Goal: Navigation & Orientation: Find specific page/section

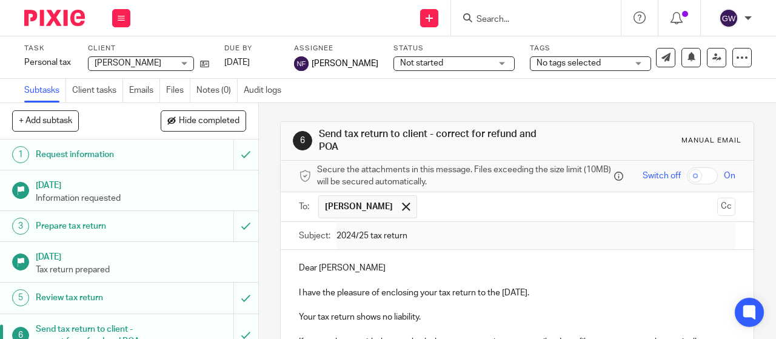
scroll to position [182, 0]
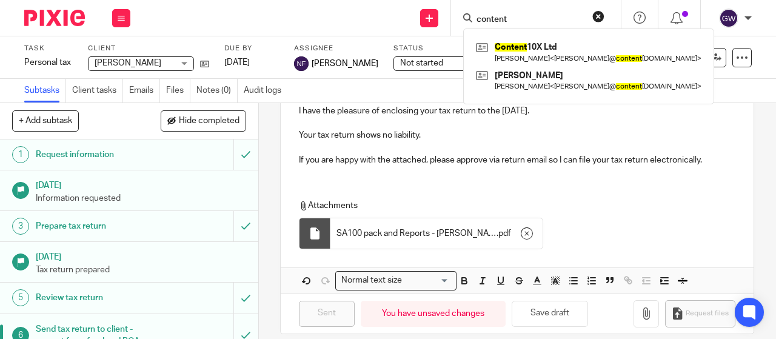
type input "content"
click at [523, 36] on div "Content 10X Ltd [PERSON_NAME] < [PERSON_NAME]@ content [DOMAIN_NAME] > [PERSON_…" at bounding box center [588, 66] width 251 height 76
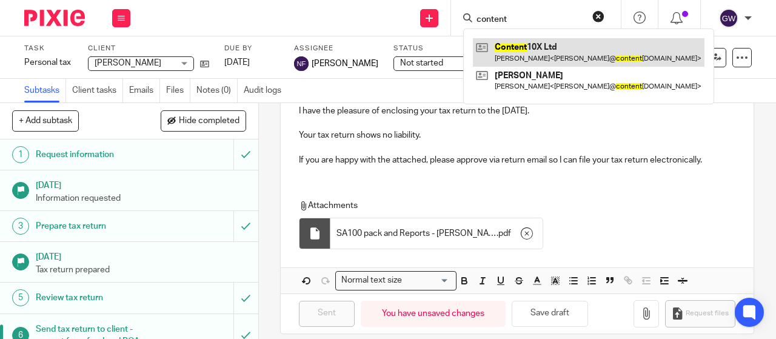
click at [531, 43] on link at bounding box center [589, 52] width 232 height 28
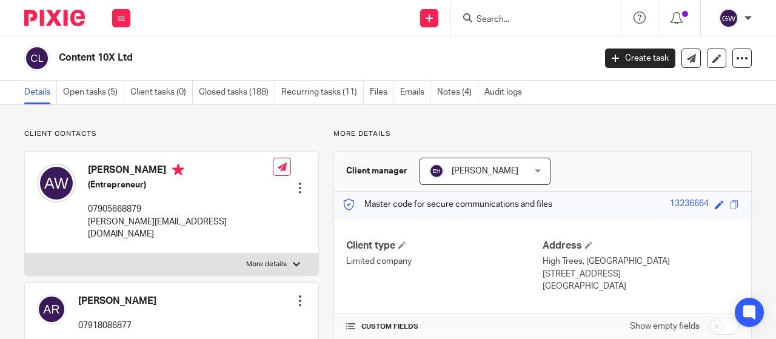
click at [491, 12] on form at bounding box center [539, 17] width 129 height 15
click at [491, 19] on input "Search" at bounding box center [529, 20] width 109 height 11
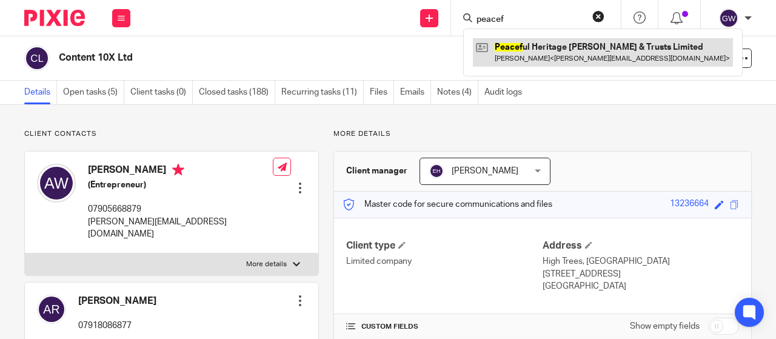
type input "peacef"
click at [519, 61] on link at bounding box center [603, 52] width 260 height 28
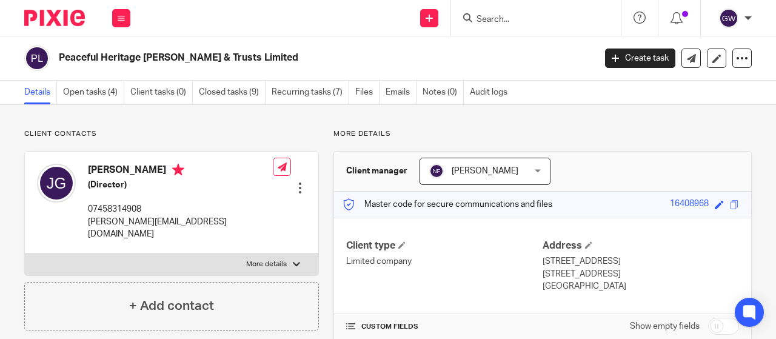
scroll to position [182, 0]
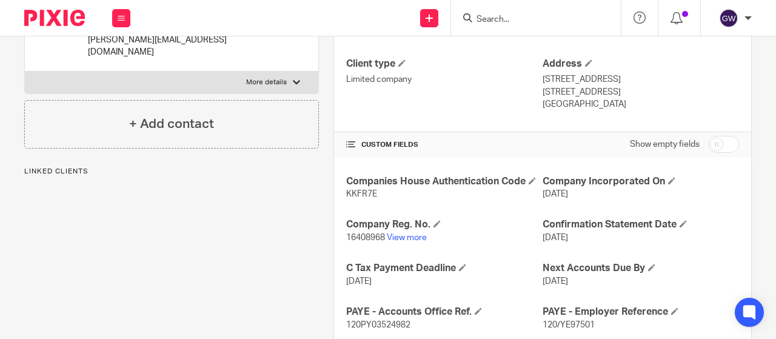
click at [354, 242] on p "16408968 View more" at bounding box center [444, 238] width 196 height 12
click at [357, 236] on span "16408968" at bounding box center [365, 237] width 39 height 8
copy p "16408968"
click at [357, 196] on span "KKFR7E" at bounding box center [361, 194] width 31 height 8
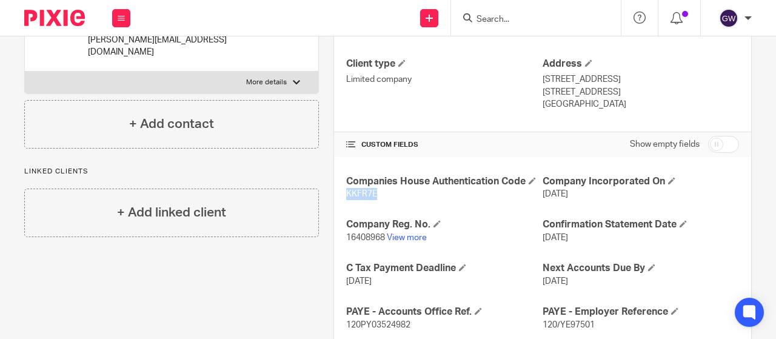
click at [357, 196] on span "KKFR7E" at bounding box center [361, 194] width 31 height 8
copy span "KKFR7E"
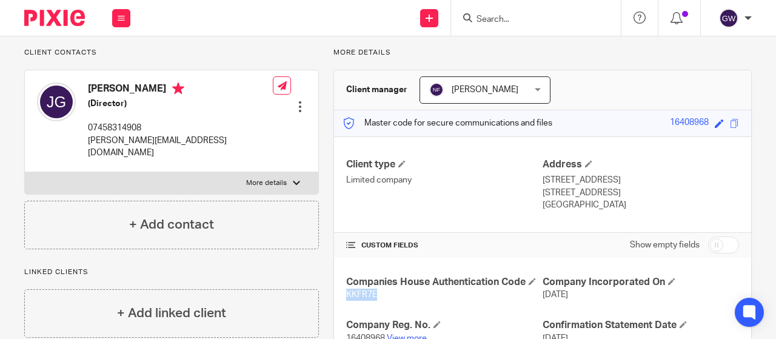
scroll to position [0, 0]
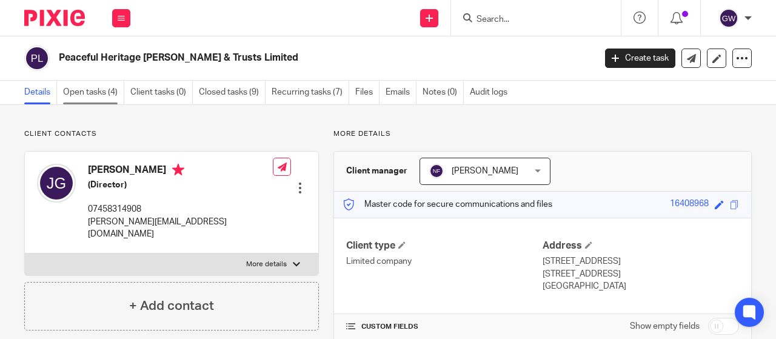
click at [92, 87] on link "Open tasks (4)" at bounding box center [93, 93] width 61 height 24
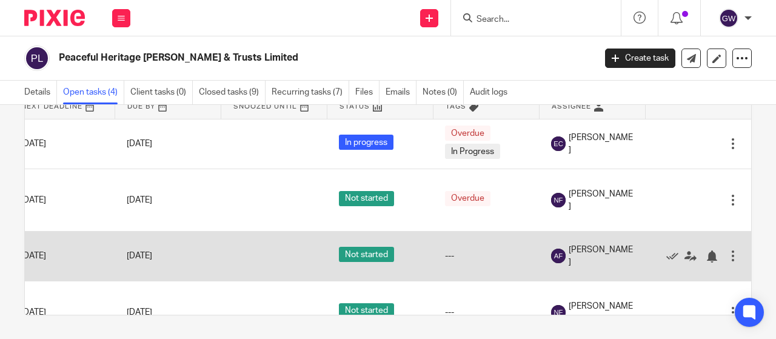
scroll to position [37, 125]
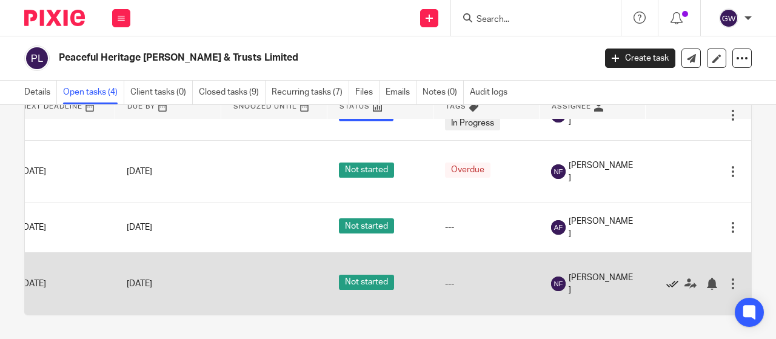
click at [672, 278] on icon at bounding box center [672, 284] width 12 height 12
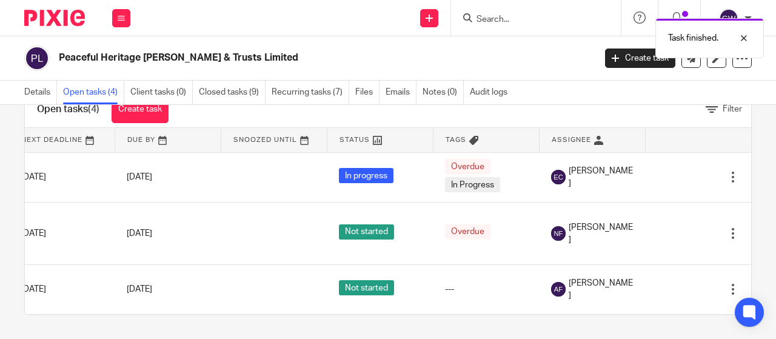
scroll to position [46, 0]
click at [503, 13] on form at bounding box center [539, 17] width 129 height 15
click at [509, 16] on input "Search" at bounding box center [529, 20] width 109 height 11
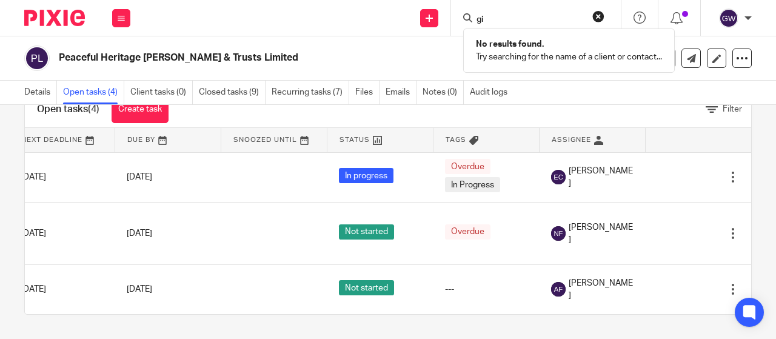
type input "g"
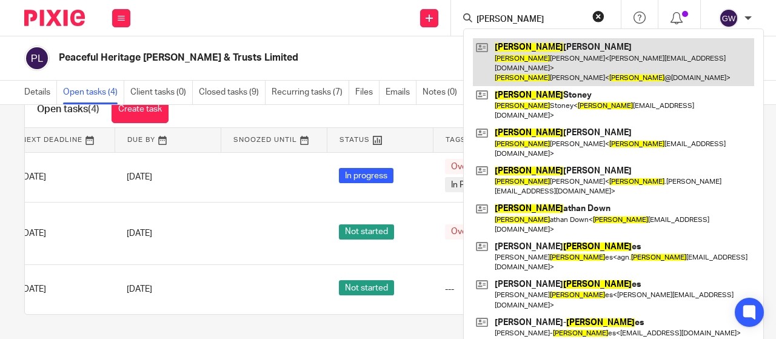
type input "jon"
click at [531, 45] on link at bounding box center [613, 62] width 281 height 48
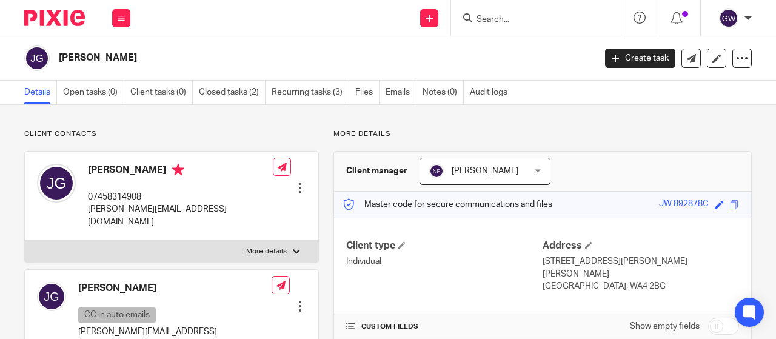
click at [507, 20] on input "Search" at bounding box center [529, 20] width 109 height 11
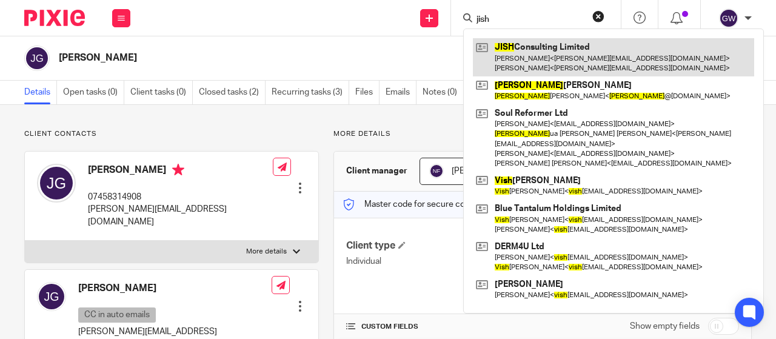
type input "jish"
click at [526, 59] on link at bounding box center [613, 57] width 281 height 38
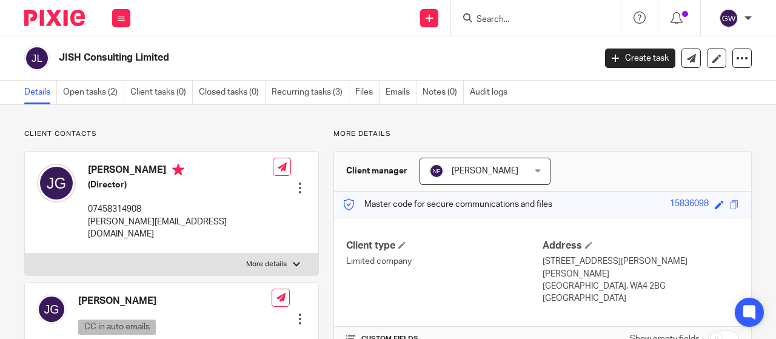
click at [499, 24] on input "Search" at bounding box center [529, 20] width 109 height 11
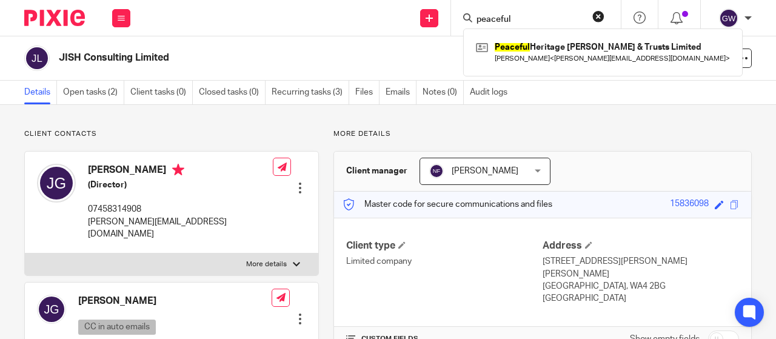
type input "peaceful"
click at [605, 70] on div "Peaceful Heritage [PERSON_NAME] & Trusts Limited [PERSON_NAME] < [PERSON_NAME][…" at bounding box center [603, 51] width 280 height 47
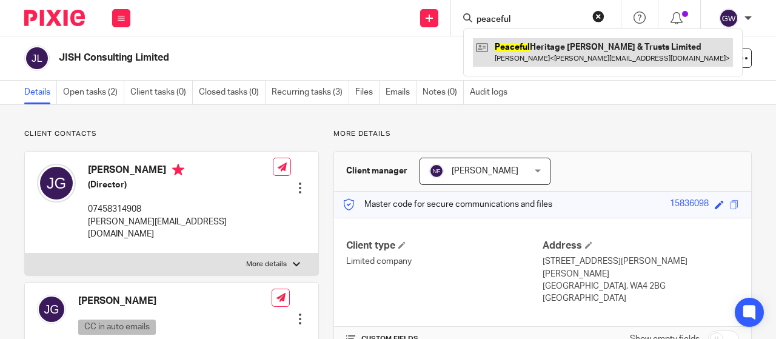
click at [594, 51] on link at bounding box center [603, 52] width 260 height 28
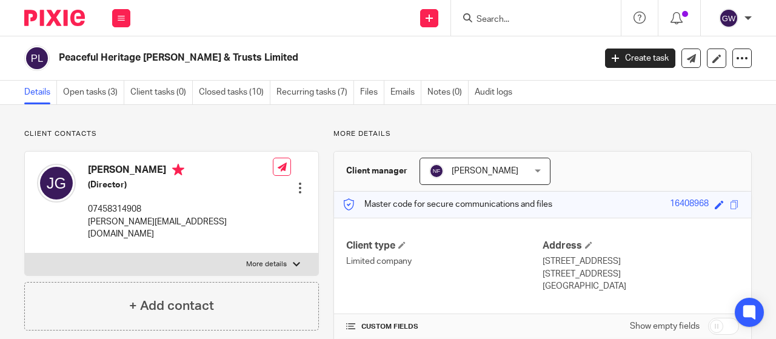
click at [507, 23] on input "Search" at bounding box center [529, 20] width 109 height 11
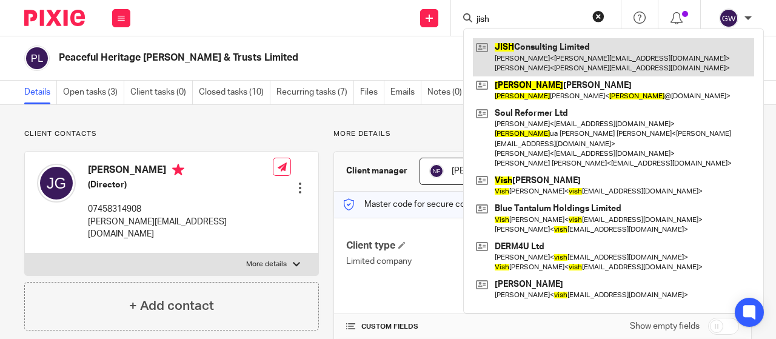
type input "jish"
click at [560, 56] on link at bounding box center [613, 57] width 281 height 38
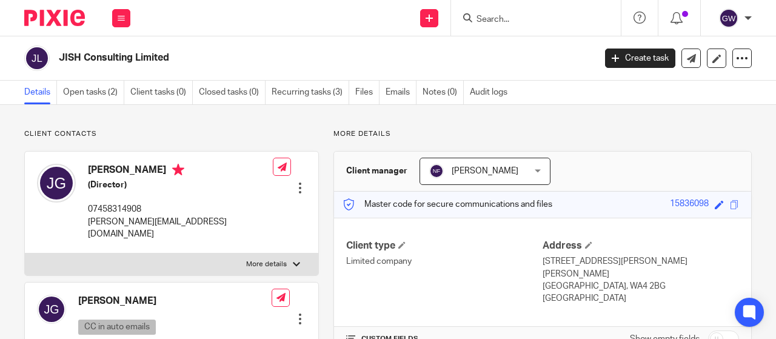
scroll to position [243, 0]
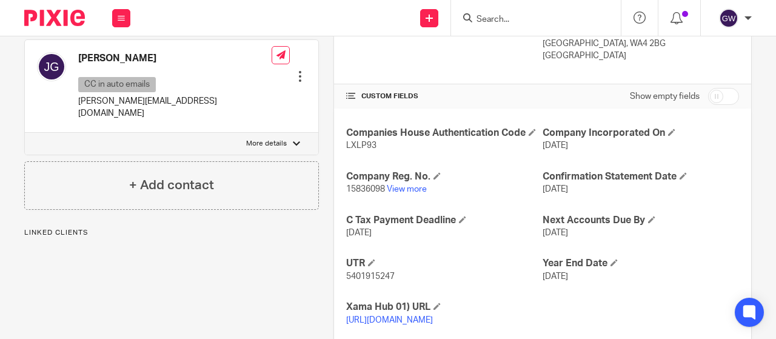
click at [361, 185] on span "15836098" at bounding box center [365, 189] width 39 height 8
copy p "15836098"
click at [361, 141] on span "LXLP93" at bounding box center [361, 145] width 30 height 8
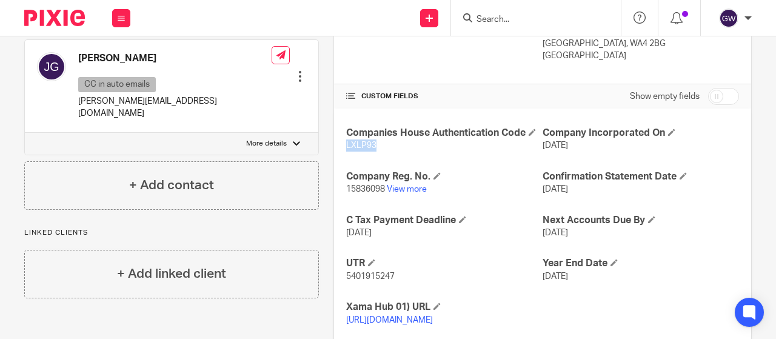
copy span "LXLP93"
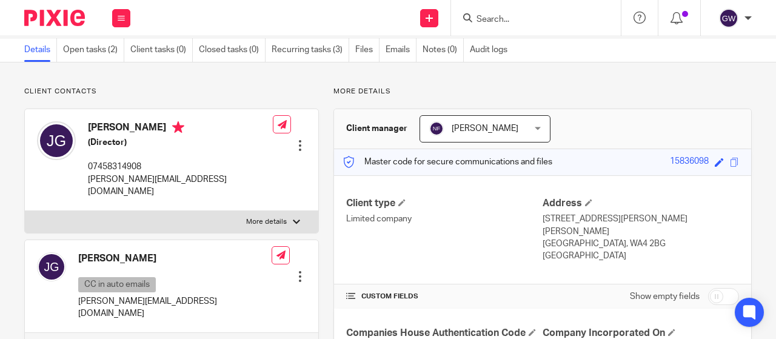
scroll to position [0, 0]
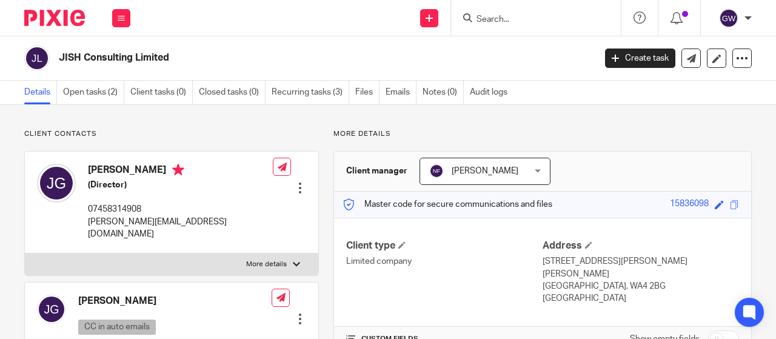
click at [507, 30] on div at bounding box center [536, 18] width 170 height 36
click at [502, 20] on input "Search" at bounding box center [529, 20] width 109 height 11
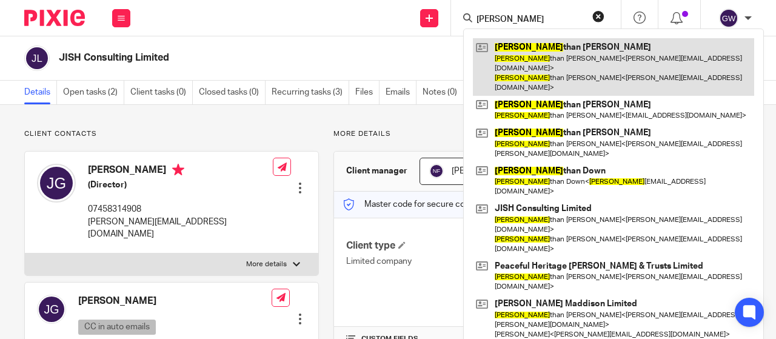
type input "[PERSON_NAME]"
click at [538, 55] on link at bounding box center [613, 67] width 281 height 58
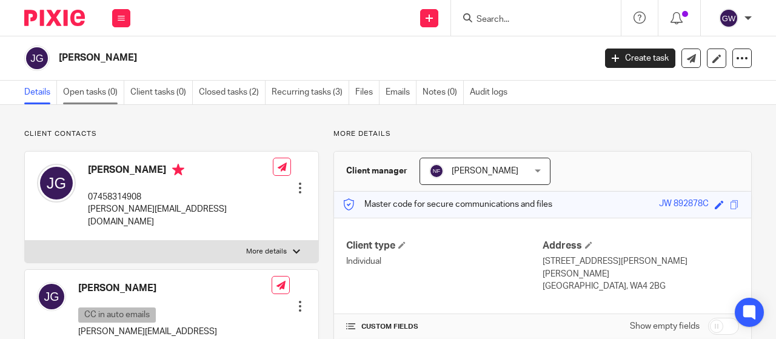
click at [82, 84] on link "Open tasks (0)" at bounding box center [93, 93] width 61 height 24
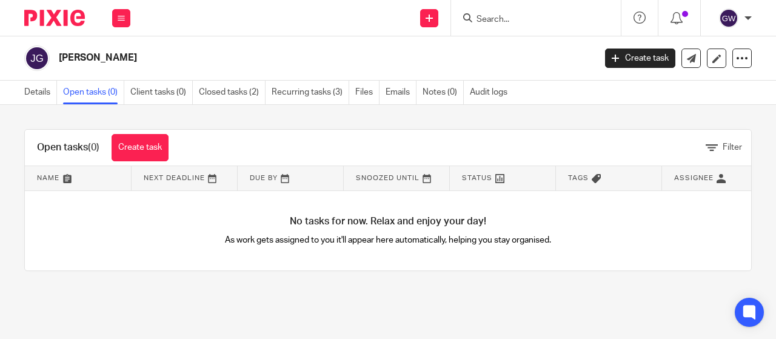
click at [511, 18] on input "Search" at bounding box center [529, 20] width 109 height 11
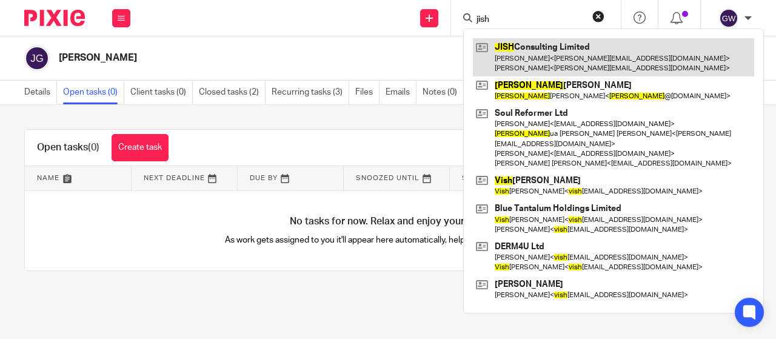
type input "jish"
click at [529, 48] on link at bounding box center [613, 57] width 281 height 38
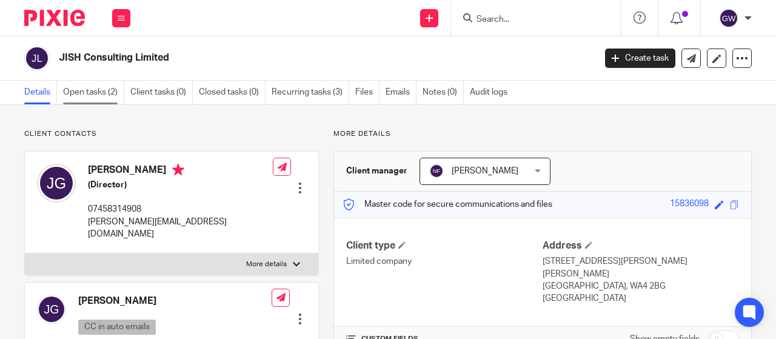
click at [121, 89] on link "Open tasks (2)" at bounding box center [93, 93] width 61 height 24
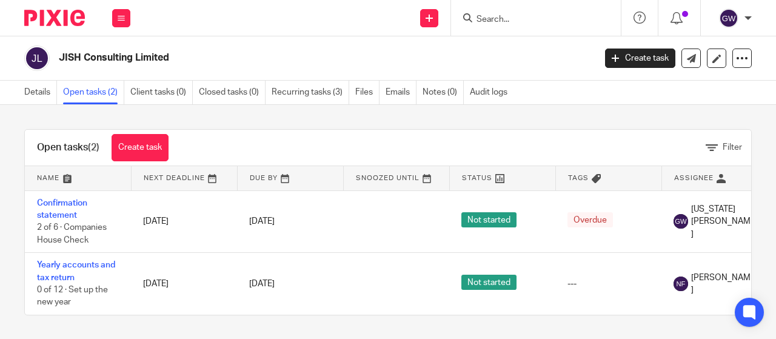
scroll to position [0, 110]
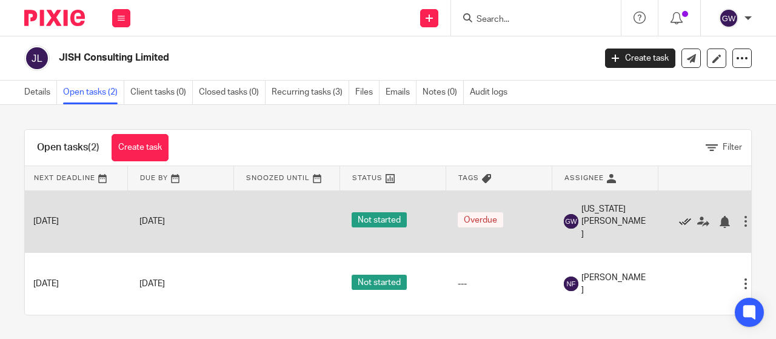
click at [685, 218] on icon at bounding box center [685, 222] width 12 height 12
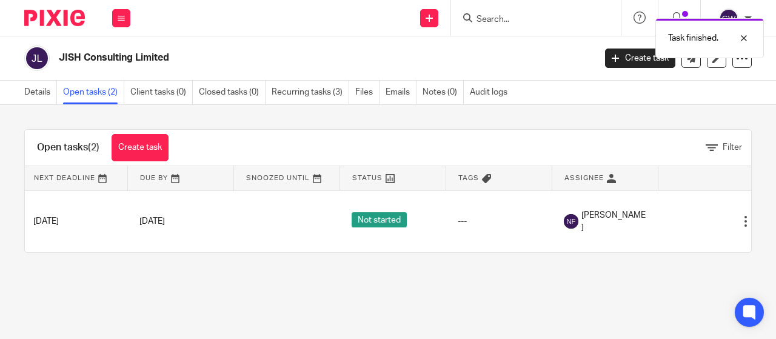
scroll to position [0, 0]
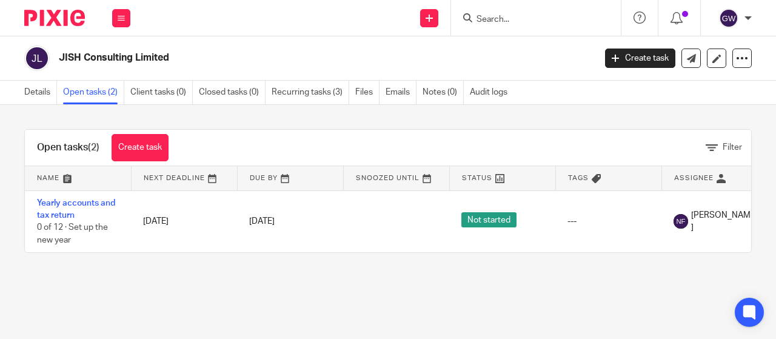
click at [512, 24] on input "Search" at bounding box center [529, 20] width 109 height 11
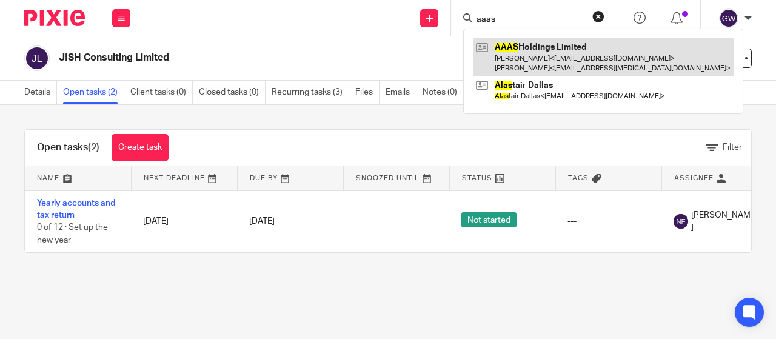
type input "aaas"
click at [519, 55] on link at bounding box center [603, 57] width 261 height 38
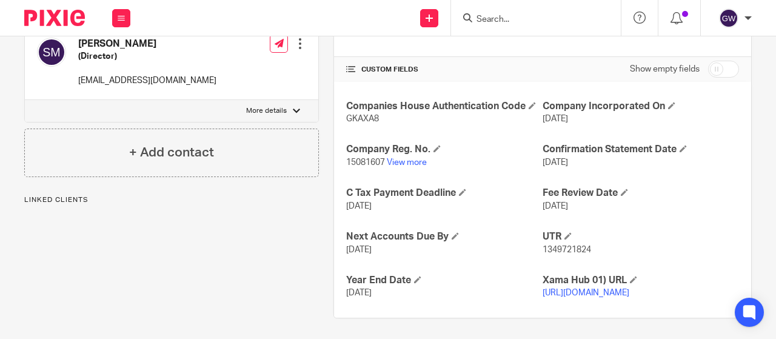
scroll to position [272, 0]
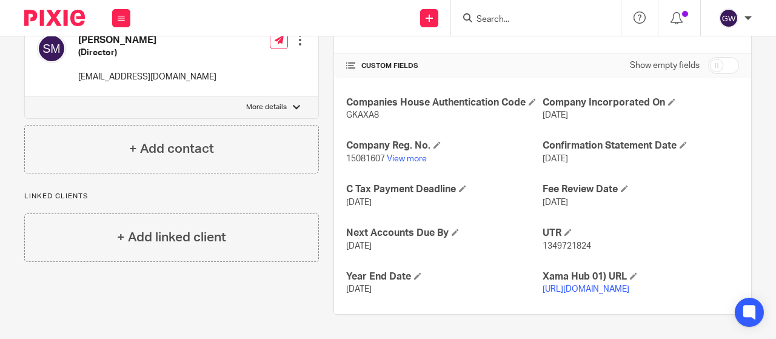
click at [495, 15] on input "Search" at bounding box center [529, 20] width 109 height 11
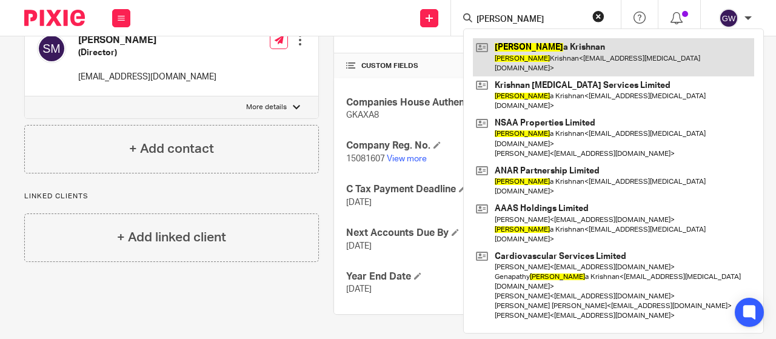
type input "[PERSON_NAME]"
click at [540, 64] on link at bounding box center [613, 57] width 281 height 38
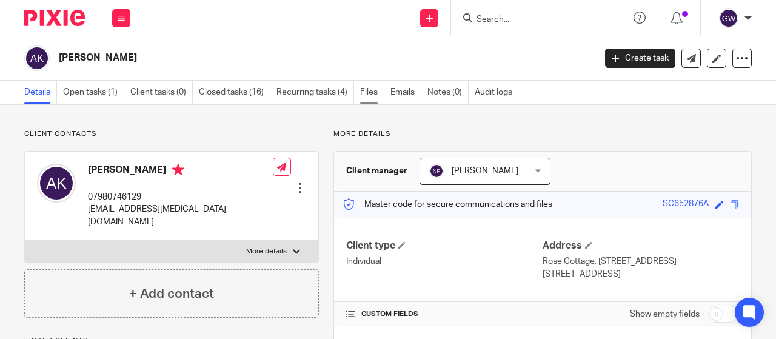
click at [383, 93] on link "Files" at bounding box center [372, 93] width 24 height 24
